Goal: Find specific page/section: Find specific page/section

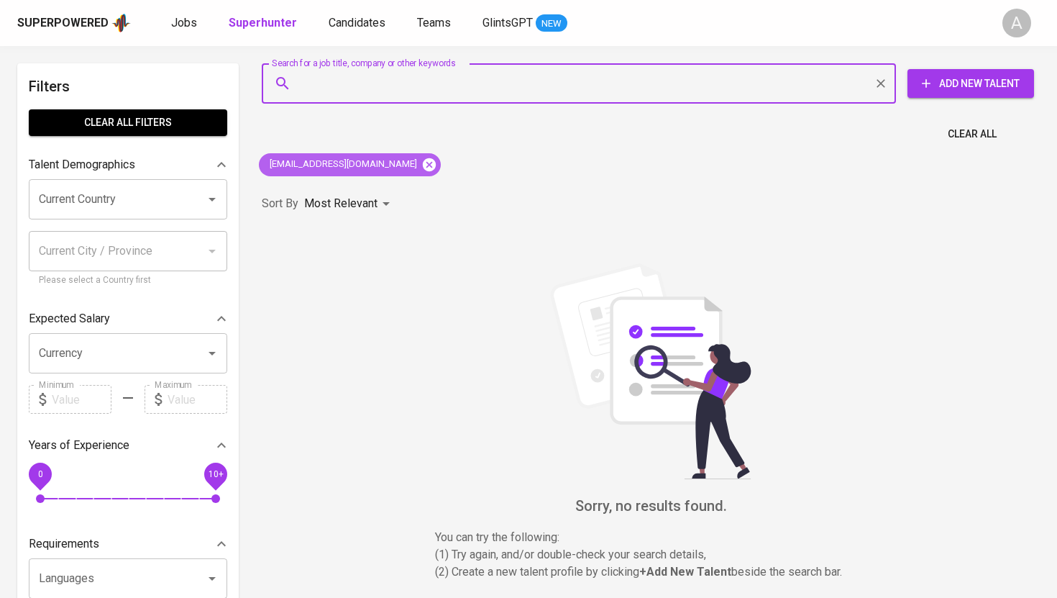
click at [423, 159] on icon at bounding box center [429, 163] width 13 height 13
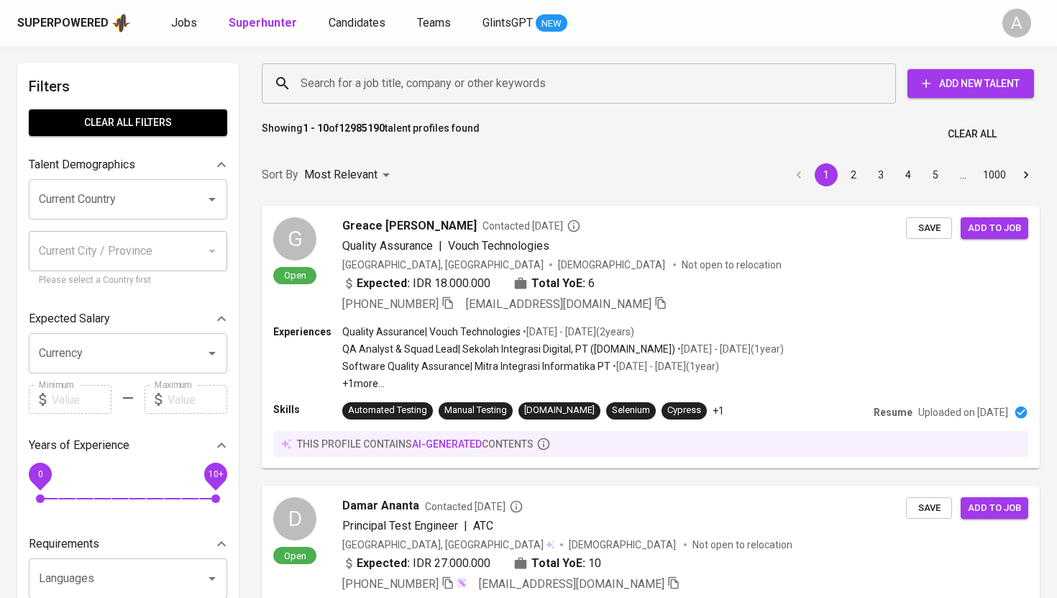
click at [435, 91] on input "Search for a job title, company or other keywords" at bounding box center [582, 83] width 571 height 27
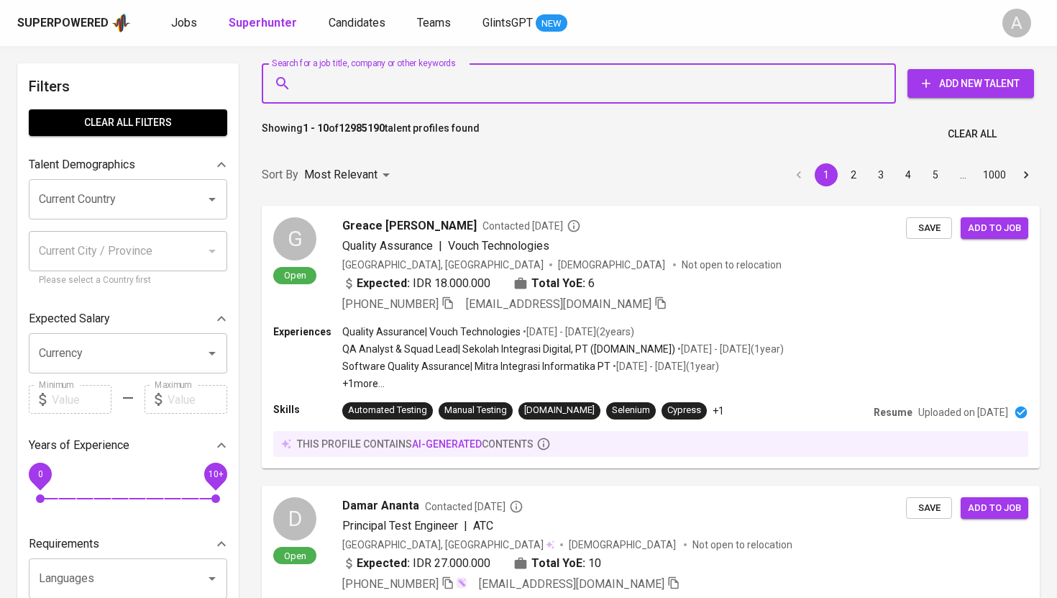
paste input "[EMAIL_ADDRESS][DOMAIN_NAME]"
type input "[EMAIL_ADDRESS][DOMAIN_NAME]"
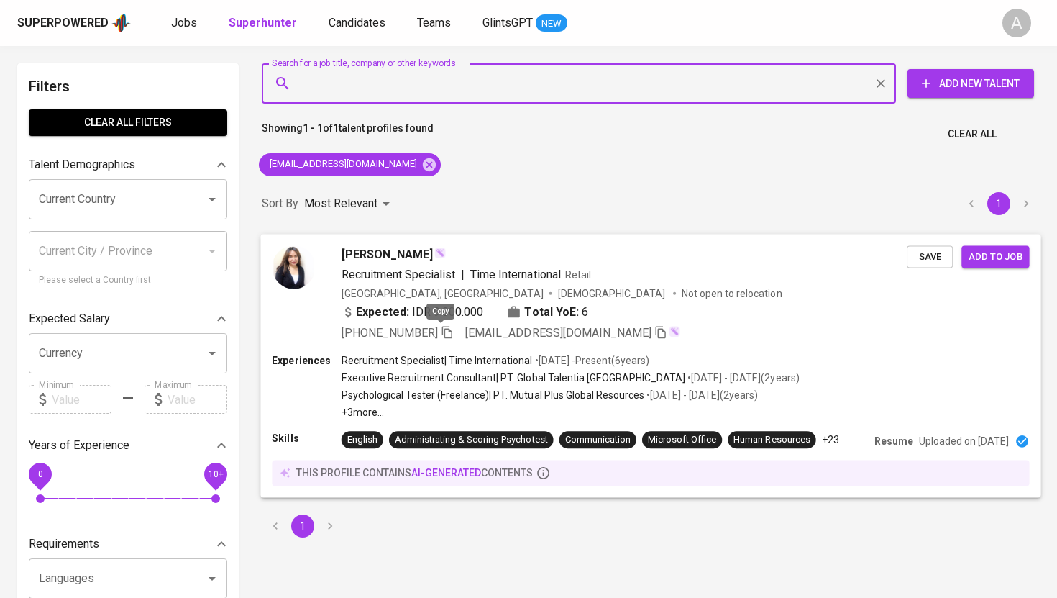
click at [442, 332] on icon "button" at bounding box center [447, 331] width 13 height 13
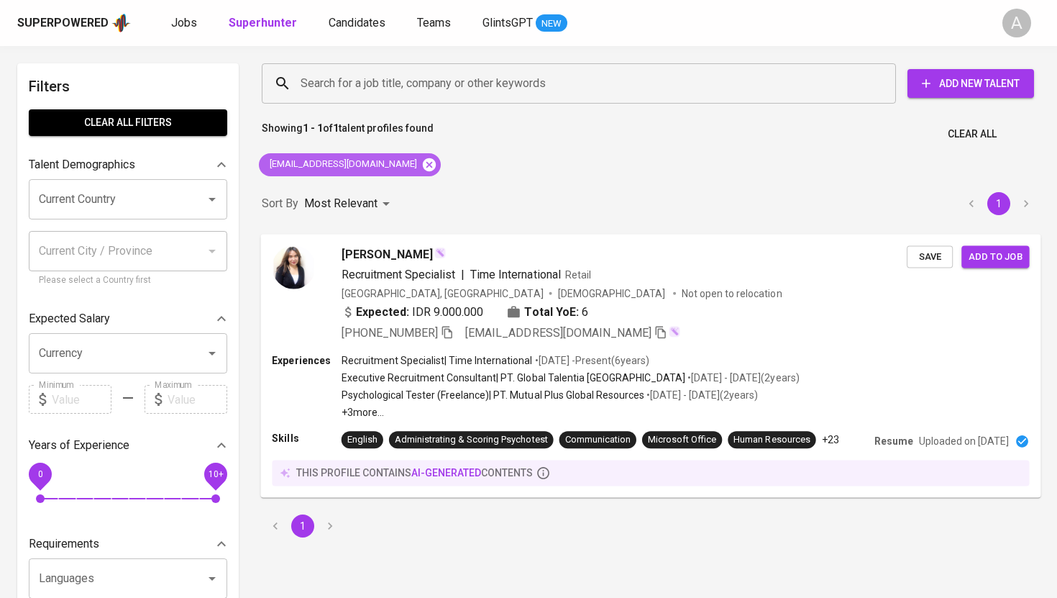
click at [421, 162] on icon at bounding box center [429, 165] width 16 height 16
